Goal: Task Accomplishment & Management: Manage account settings

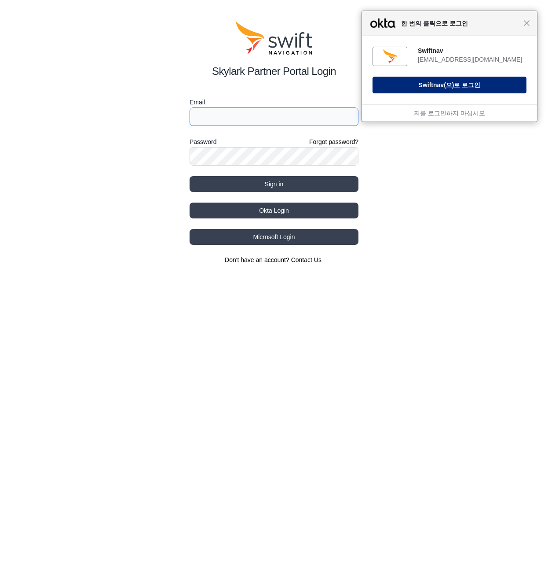
type input "peter.lee@swift-nav.com"
click at [463, 82] on button "Swiftnav (으)로 로그인" at bounding box center [450, 85] width 154 height 17
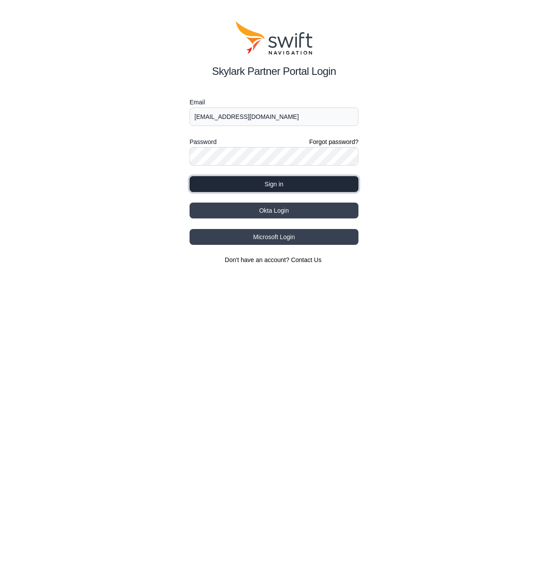
click at [272, 183] on button "Sign in" at bounding box center [274, 184] width 169 height 16
click at [296, 181] on button "Sign in" at bounding box center [274, 184] width 169 height 16
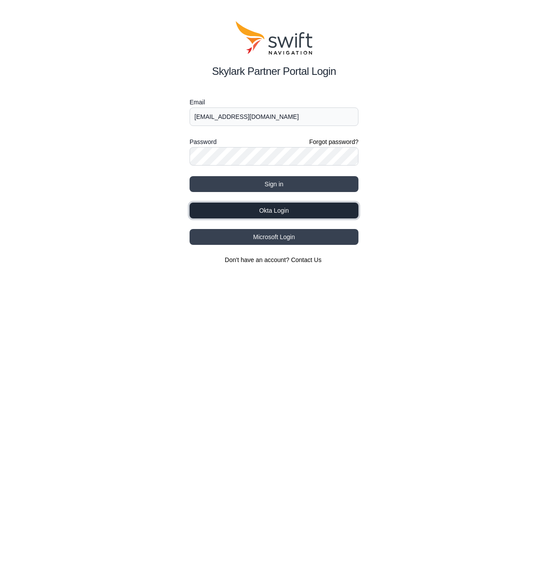
click at [305, 209] on button "Okta Login" at bounding box center [274, 210] width 169 height 16
click at [438, 78] on div "Skylark Partner Portal Login Email peter.lee@swift-nav.com Password Forgot pass…" at bounding box center [274, 142] width 548 height 285
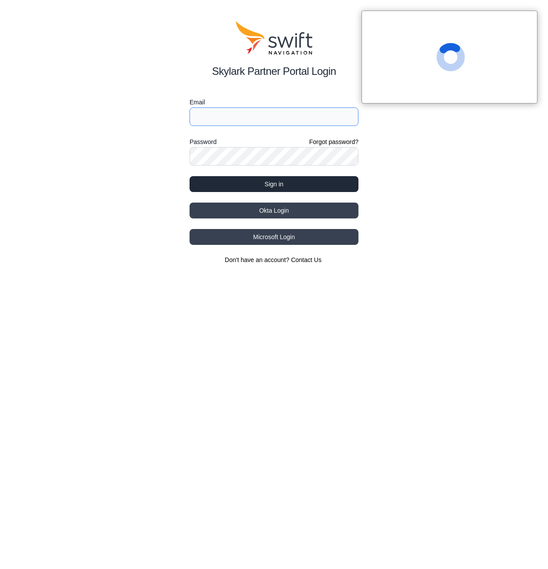
type input "peter.lee@swift-nav.com"
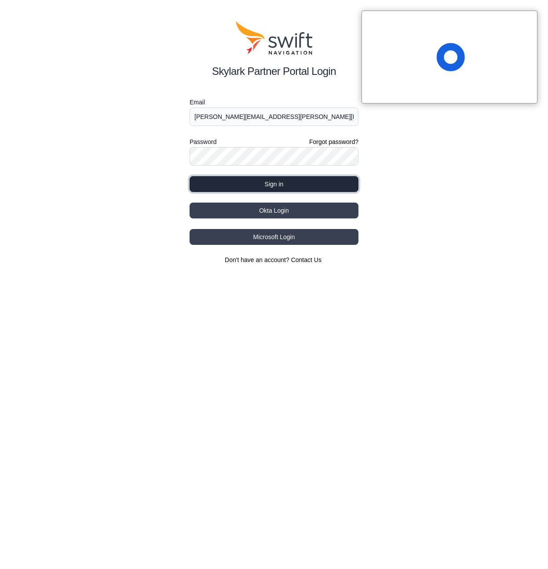
click at [278, 187] on button "Sign in" at bounding box center [274, 184] width 169 height 16
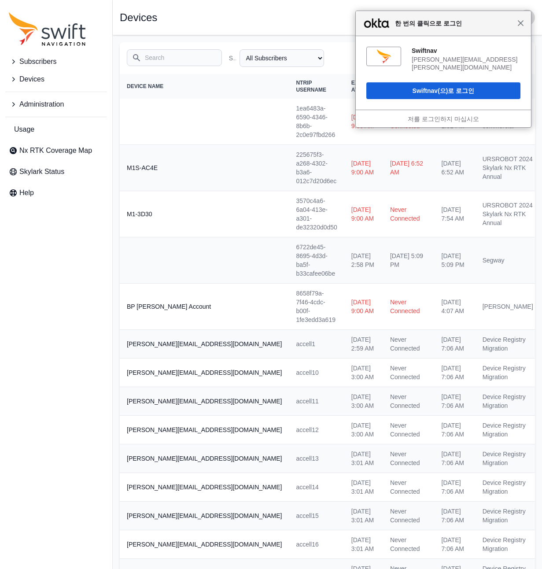
click at [522, 22] on span "닫기" at bounding box center [520, 23] width 7 height 7
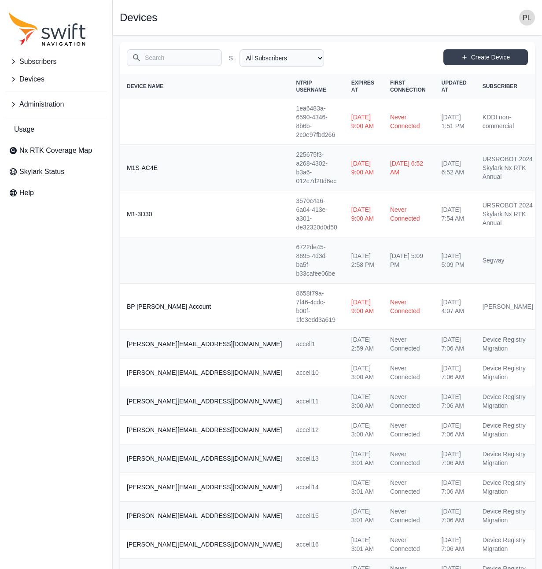
click at [15, 61] on icon "Sidenav" at bounding box center [13, 61] width 9 height 9
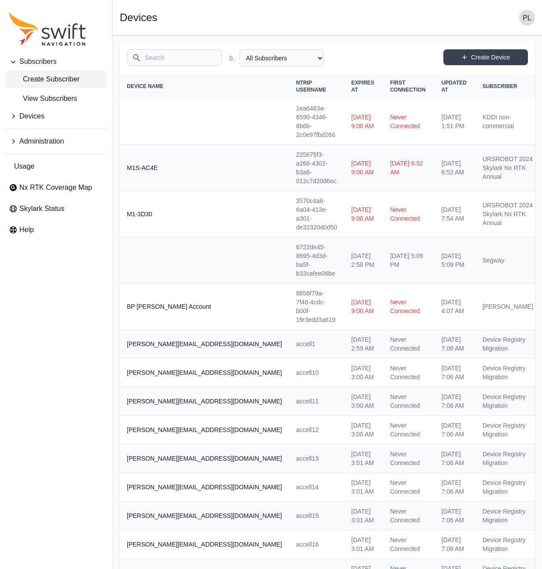
click at [55, 81] on span "Create Subscriber" at bounding box center [44, 79] width 71 height 11
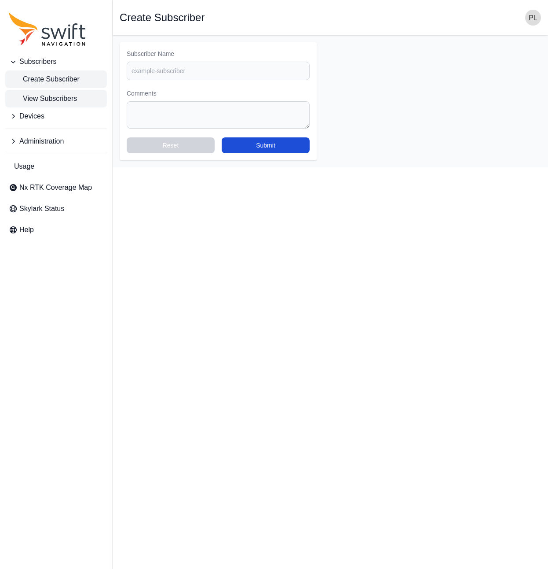
click at [59, 102] on span "View Subscribers" at bounding box center [43, 98] width 68 height 11
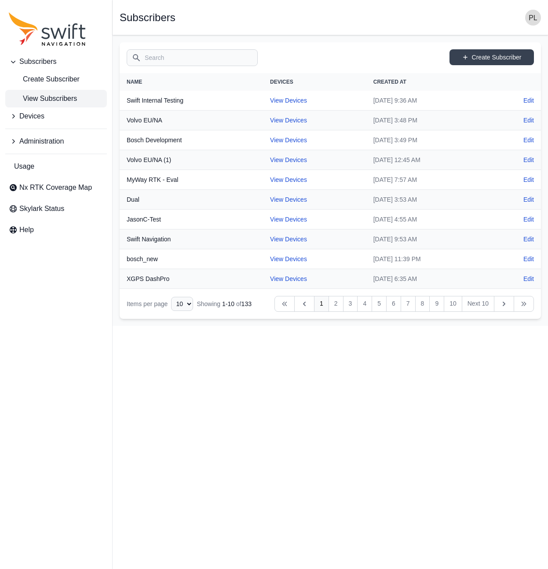
click at [181, 62] on input "Search" at bounding box center [192, 57] width 131 height 17
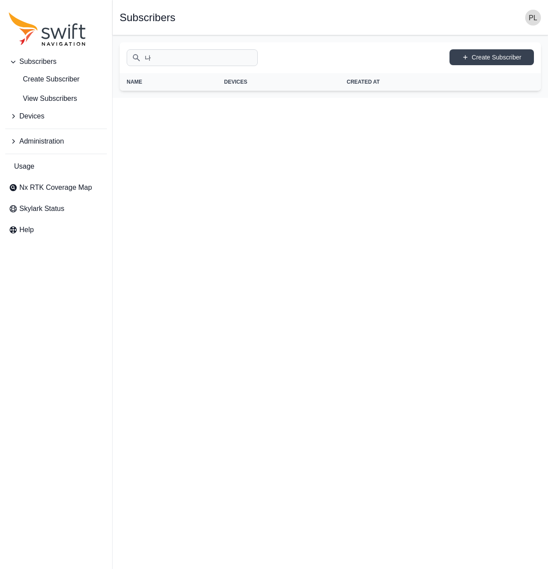
type input "ㄴ"
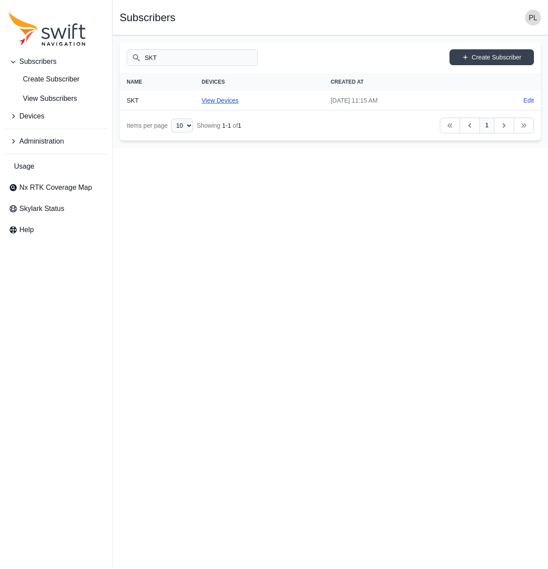
type input "SKT"
click at [214, 99] on link "View Devices" at bounding box center [220, 100] width 37 height 7
select select "0cd8eaa9-5005-43bd-a87b-aa0236a2f07b"
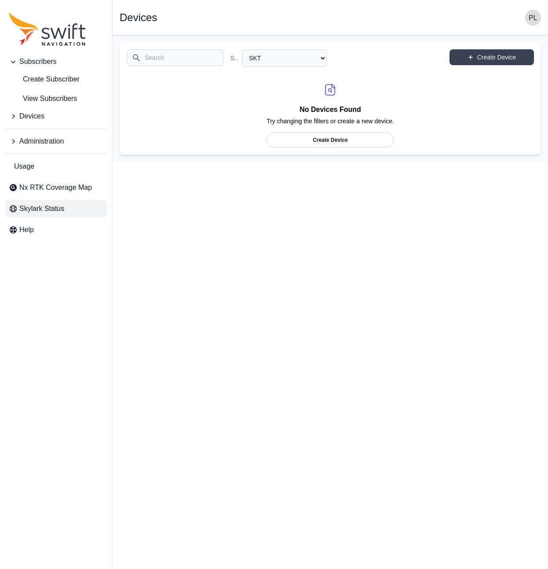
click at [40, 209] on span "Skylark Status" at bounding box center [41, 208] width 45 height 11
